Goal: Use online tool/utility: Utilize a website feature to perform a specific function

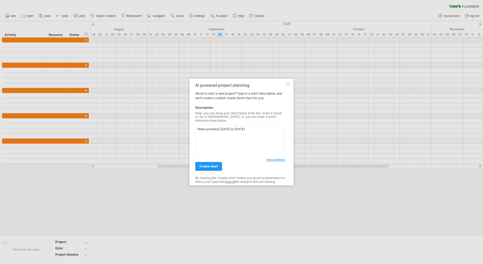
type textarea "Make printable [DATE] to [DATE]"
click at [211, 165] on span "create chart" at bounding box center [208, 166] width 19 height 4
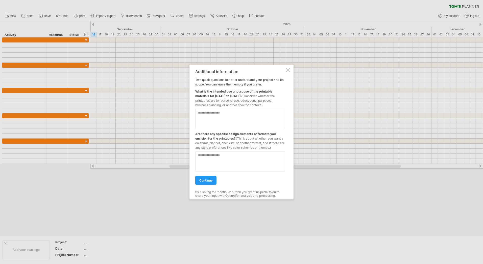
click at [250, 112] on textarea at bounding box center [240, 119] width 90 height 20
type textarea "**********"
click at [241, 155] on textarea at bounding box center [240, 161] width 90 height 20
type textarea "********"
click at [213, 181] on link "continue" at bounding box center [205, 180] width 21 height 9
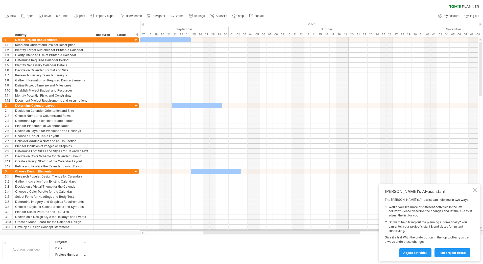
click at [419, 253] on span "Adjust activities" at bounding box center [415, 252] width 24 height 4
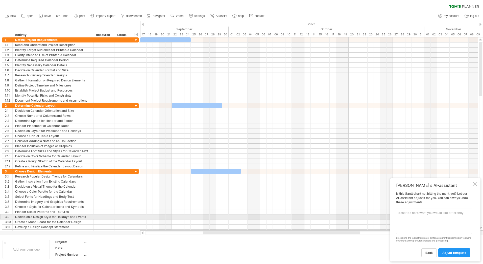
click at [428, 218] on textarea at bounding box center [434, 220] width 76 height 25
type textarea "Revert back"
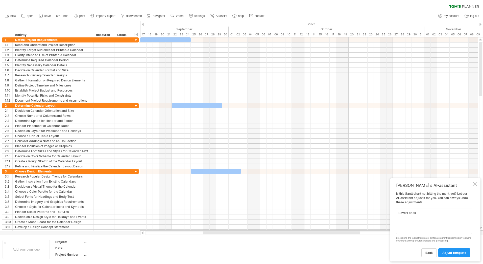
click at [445, 251] on span "adjust template" at bounding box center [454, 252] width 24 height 4
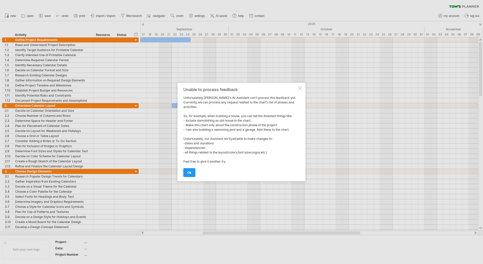
click at [190, 173] on span "ok" at bounding box center [189, 172] width 4 height 4
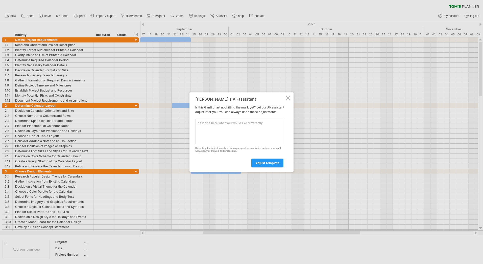
click at [258, 133] on textarea at bounding box center [240, 131] width 90 height 25
type textarea "Undo adjustments"
click at [266, 164] on span "adjust template" at bounding box center [267, 163] width 24 height 4
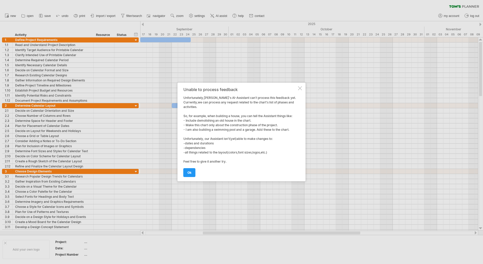
click at [191, 172] on link "ok" at bounding box center [189, 172] width 12 height 9
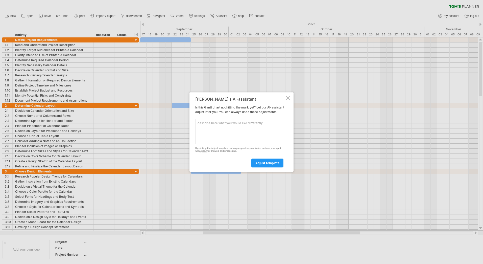
click at [273, 165] on span "adjust template" at bounding box center [267, 163] width 24 height 4
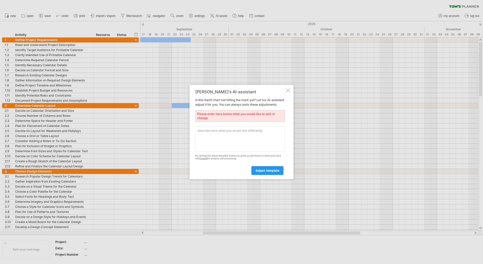
click at [245, 142] on textarea at bounding box center [240, 138] width 90 height 25
click at [230, 141] on textarea at bounding box center [240, 138] width 90 height 25
type textarea "U"
type textarea "Go back to the original before I requested an adjustment"
click at [277, 172] on span "adjust template" at bounding box center [267, 170] width 24 height 4
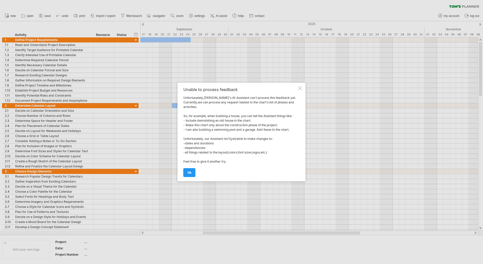
click at [192, 172] on link "ok" at bounding box center [189, 172] width 12 height 9
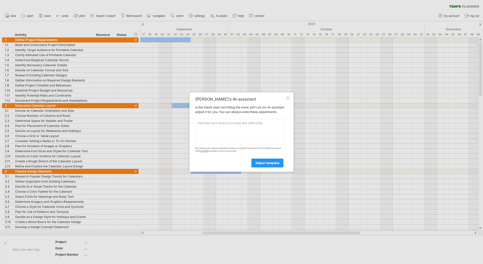
click at [288, 97] on div at bounding box center [288, 98] width 4 height 4
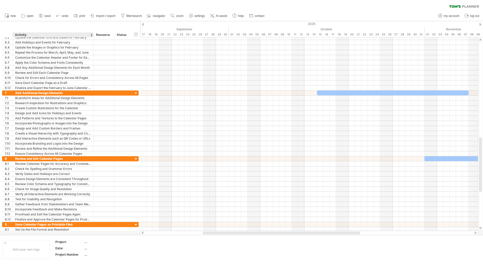
click at [62, 18] on link "undo" at bounding box center [62, 16] width 15 height 7
click at [62, 16] on span "undo" at bounding box center [65, 16] width 7 height 4
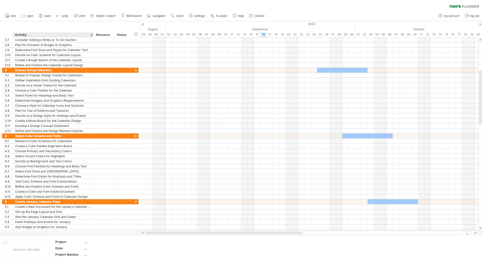
drag, startPoint x: 215, startPoint y: 233, endPoint x: 9, endPoint y: 227, distance: 206.3
click at [16, 234] on div "Trying to reach [DOMAIN_NAME] Connected again... 0% clear filter new 1" at bounding box center [241, 132] width 483 height 264
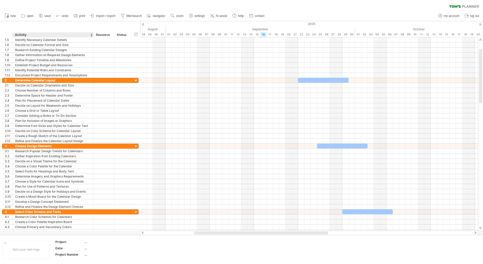
click at [61, 15] on link "undo" at bounding box center [62, 16] width 15 height 7
